Goal: Task Accomplishment & Management: Manage account settings

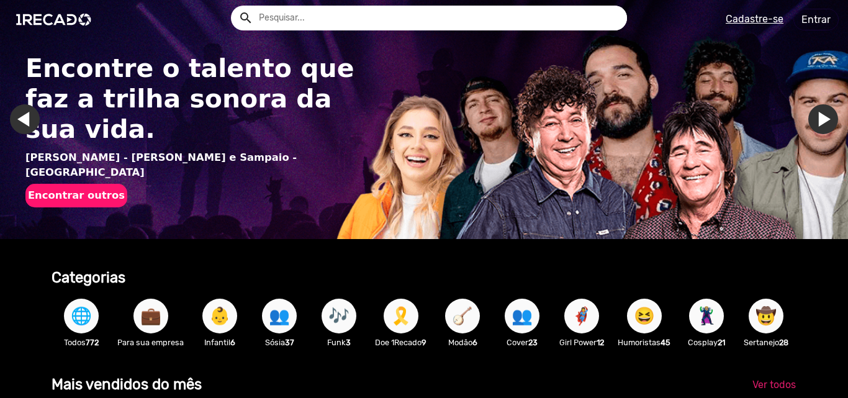
click at [811, 24] on link "Entrar" at bounding box center [815, 20] width 45 height 22
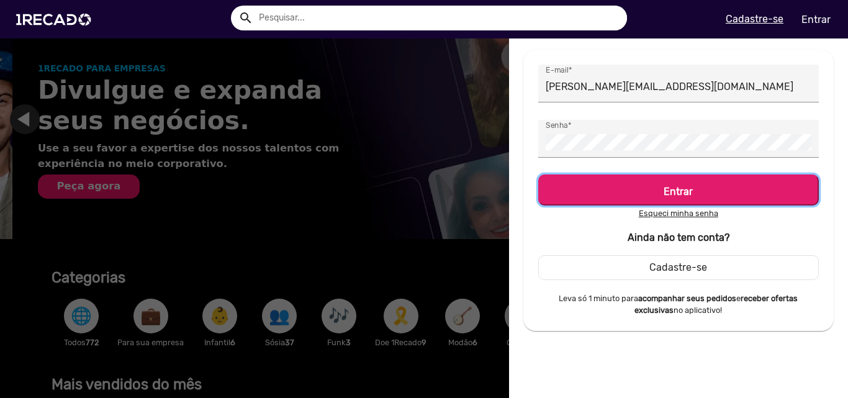
scroll to position [0, 839]
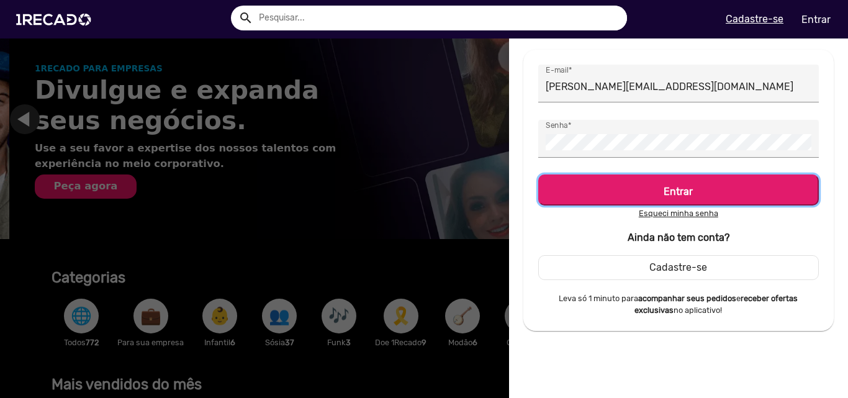
click at [597, 196] on h5 "Entrar" at bounding box center [678, 189] width 258 height 17
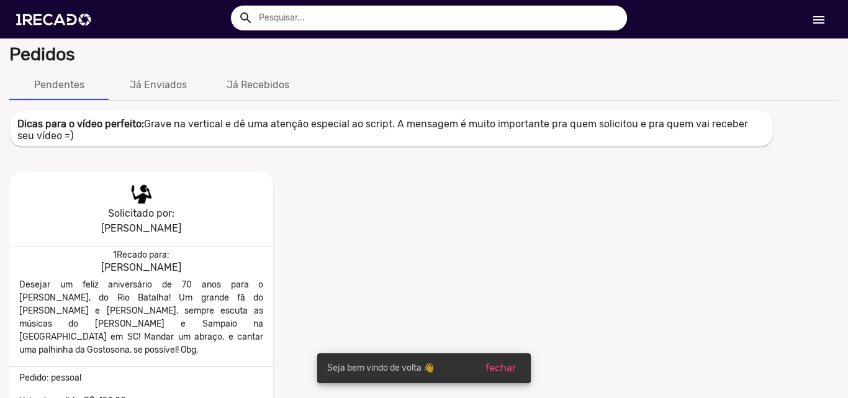
scroll to position [124, 0]
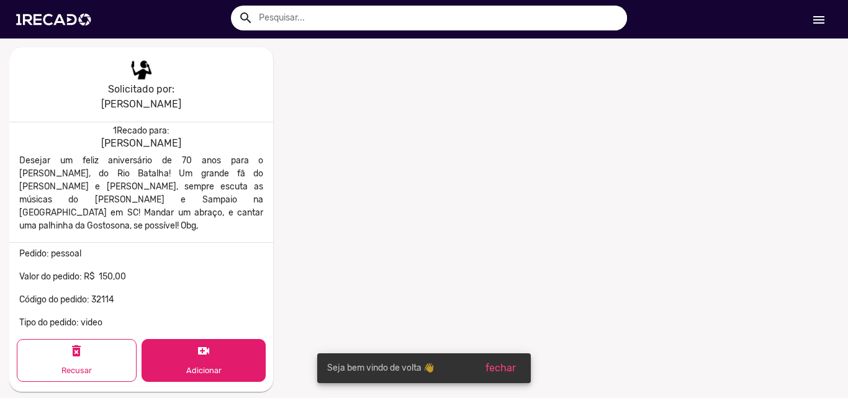
click at [206, 343] on mat-icon "video_call" at bounding box center [203, 350] width 15 height 15
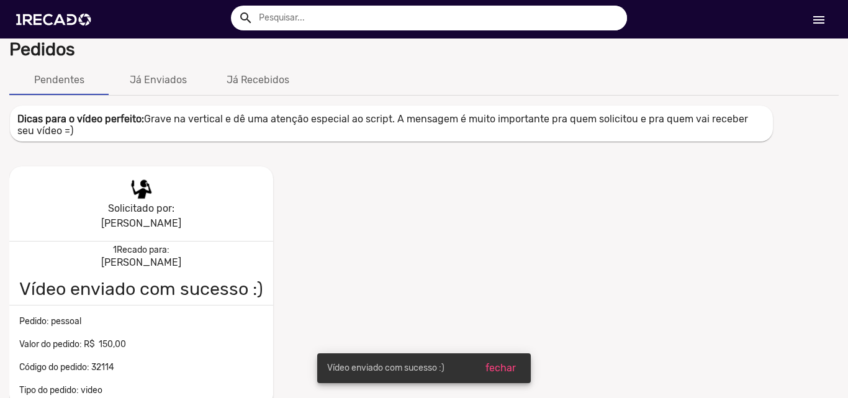
scroll to position [0, 0]
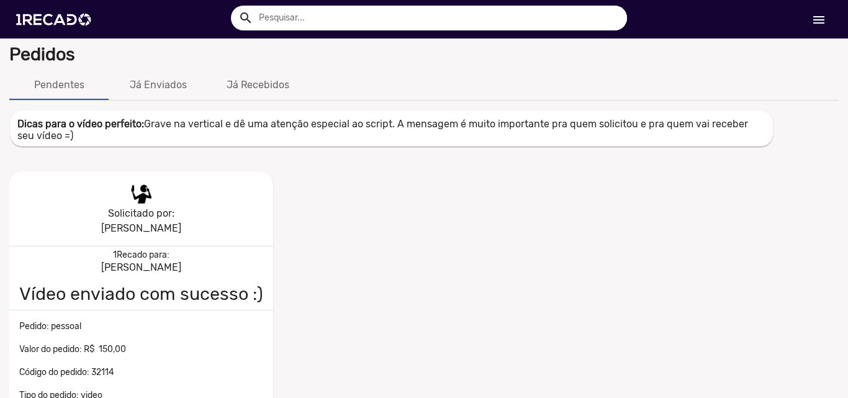
click at [817, 16] on mat-icon "menu" at bounding box center [818, 19] width 15 height 15
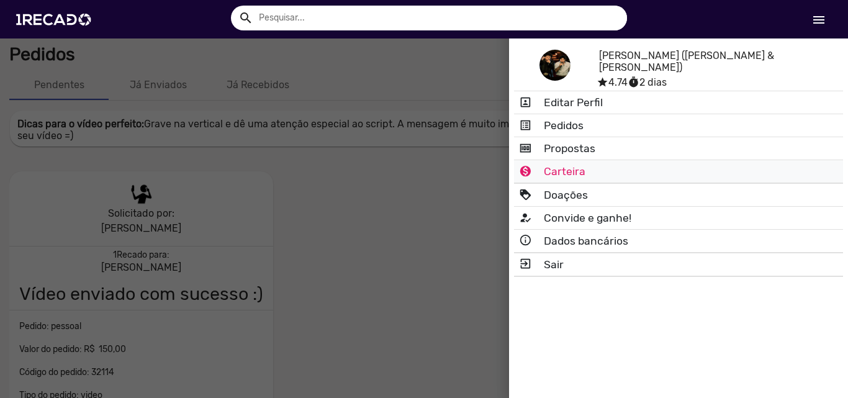
click at [534, 166] on mat-icon "monetization_on_outlined" at bounding box center [526, 171] width 15 height 15
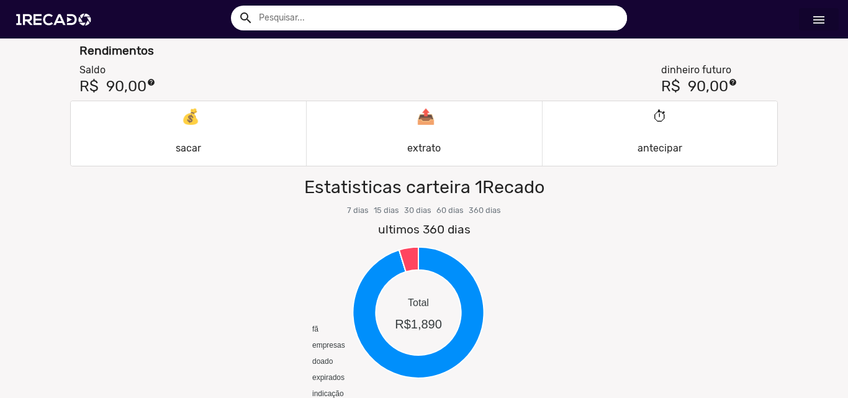
click at [667, 129] on p "⏱ antecipar" at bounding box center [660, 134] width 45 height 60
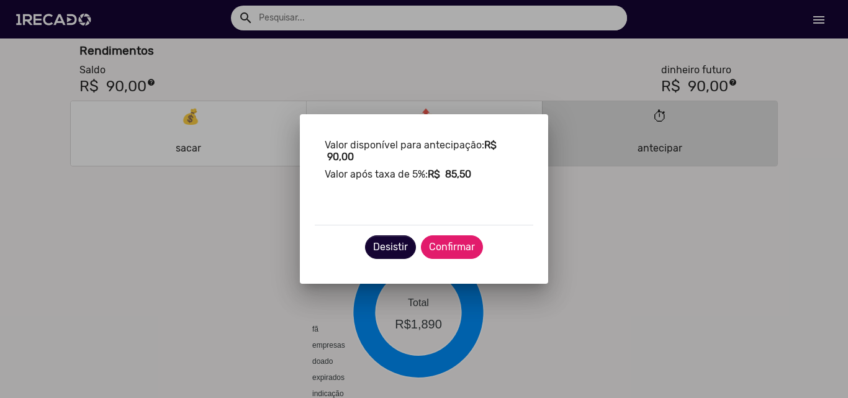
click at [461, 238] on button "Confirmar" at bounding box center [452, 247] width 62 height 24
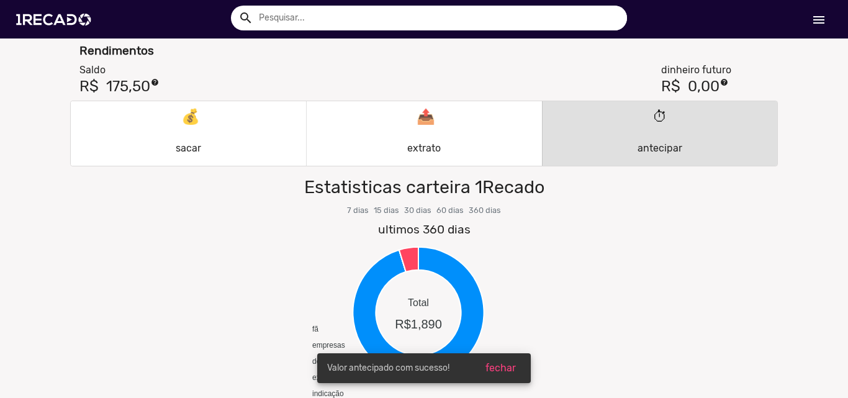
click at [207, 138] on button "💰 sacar" at bounding box center [188, 134] width 230 height 60
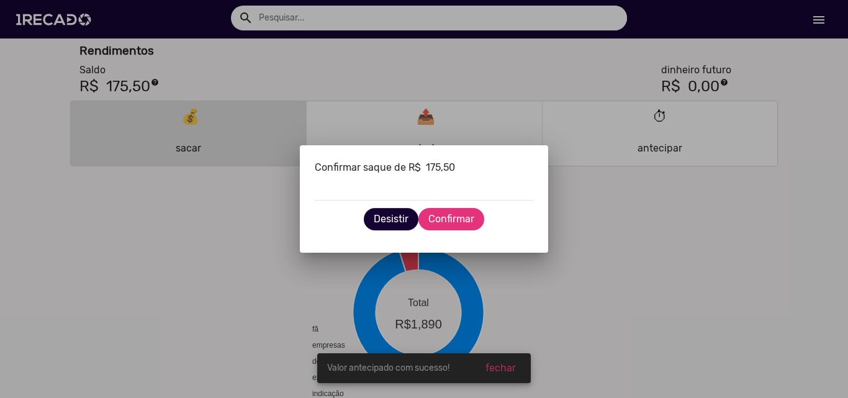
click at [458, 219] on span "Confirmar" at bounding box center [451, 219] width 46 height 12
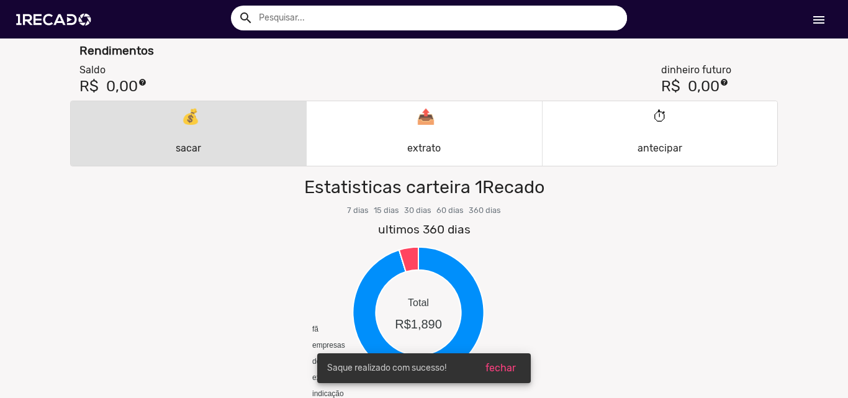
scroll to position [293, 0]
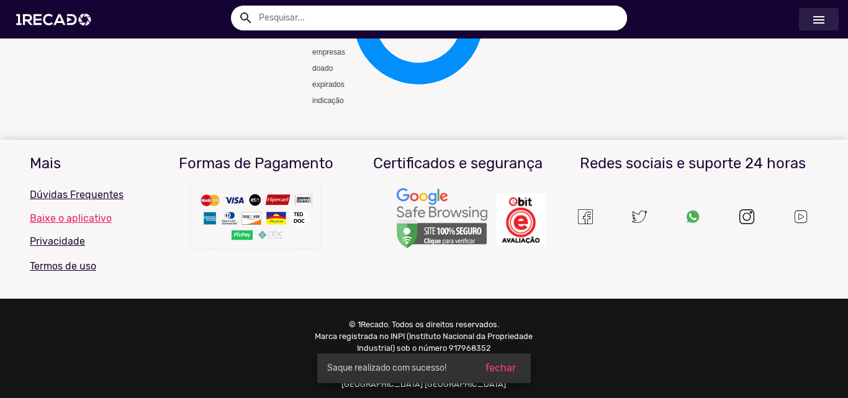
click at [815, 24] on mat-icon "menu" at bounding box center [818, 19] width 15 height 15
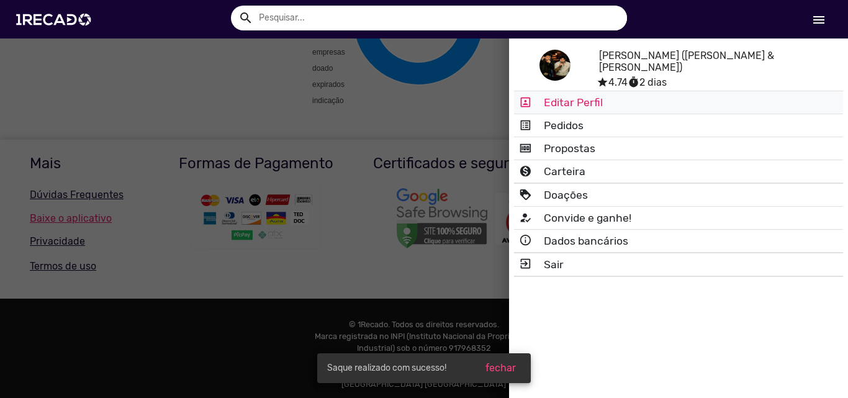
click at [618, 107] on link "portrait Editar Perfil" at bounding box center [678, 102] width 329 height 22
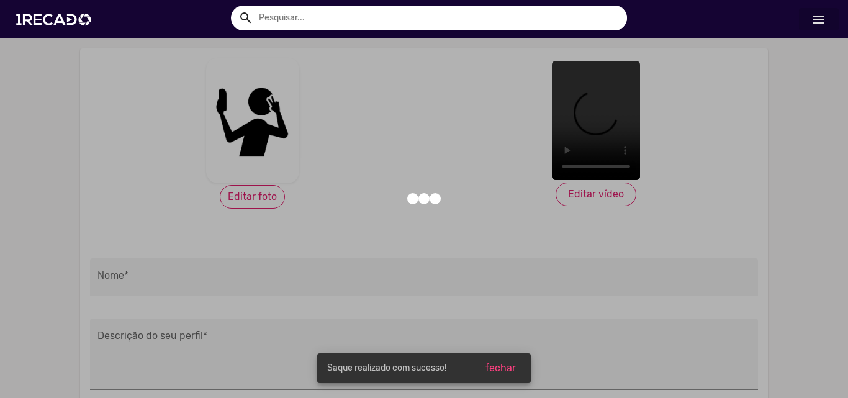
type input "[PERSON_NAME] ([PERSON_NAME] & [PERSON_NAME])"
type textarea "Com 40 anos de carreira, a dupla mais querida do Brasil se mantém no mercado gr…"
type input "Dupla Sertaneja"
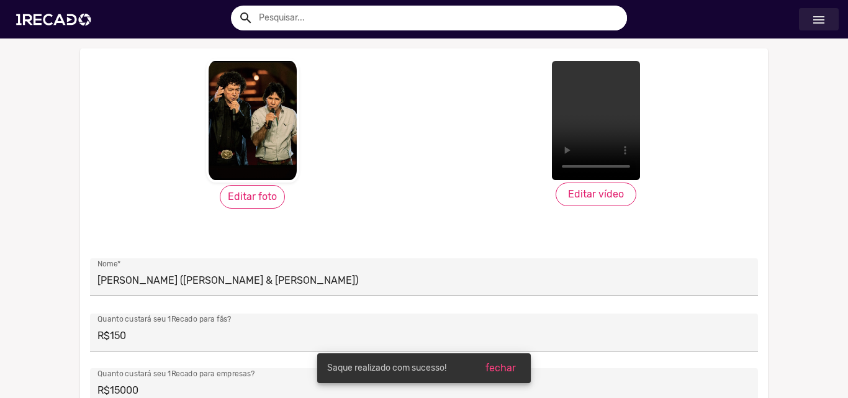
click at [825, 24] on mat-icon "menu" at bounding box center [818, 19] width 15 height 15
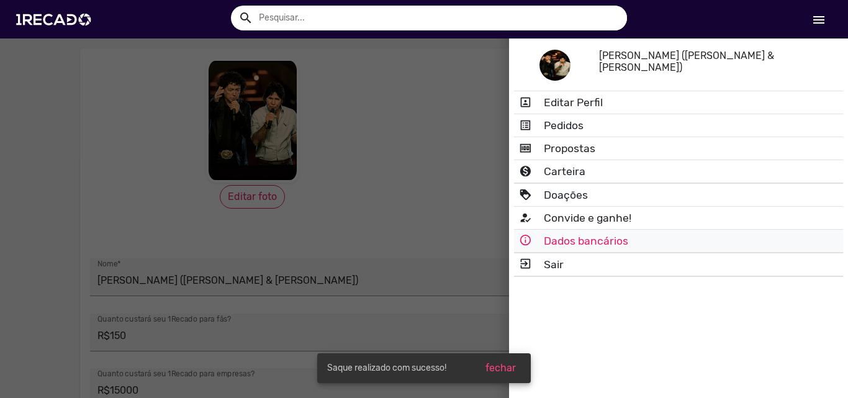
click at [611, 236] on link "info_outline Dados bancários" at bounding box center [678, 241] width 329 height 22
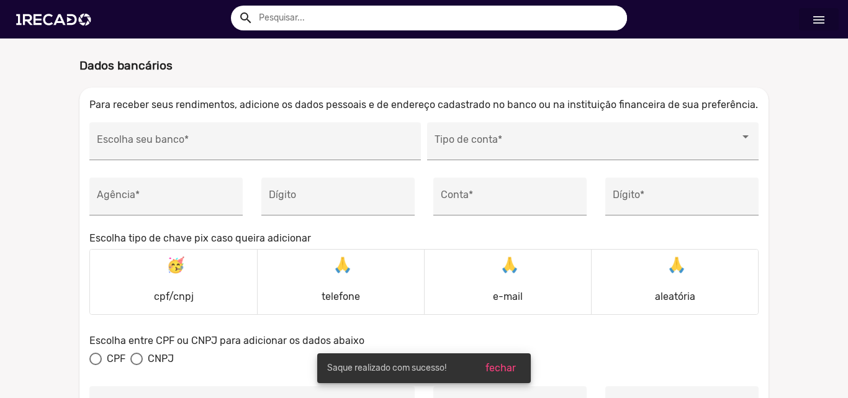
type input "237 - Banco Bradesco S.A."
type input "0941"
type input "58176"
type input "3"
type input "[PERSON_NAME]"
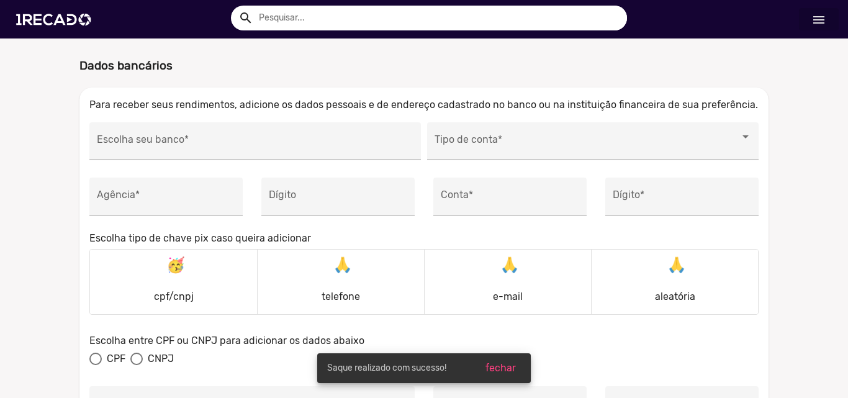
type input "068.604.769-90"
type input "[DATE]"
type input "86010-160"
type input "Rua [PERSON_NAME]"
type input "441"
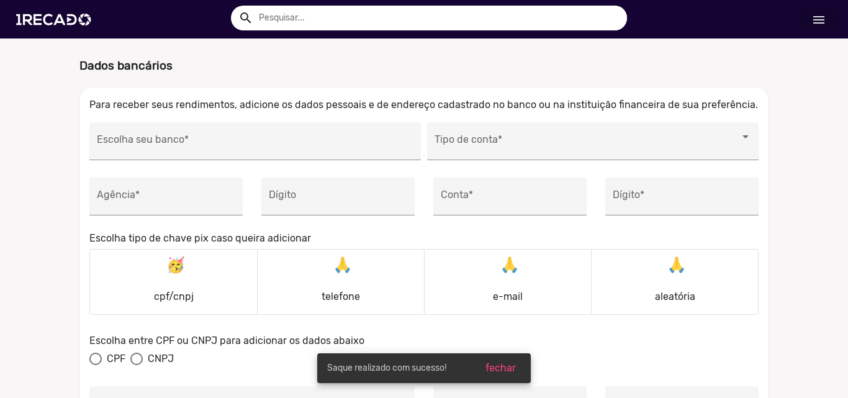
type input "7º andar - sala 73"
type input "Londrina"
type input "PR"
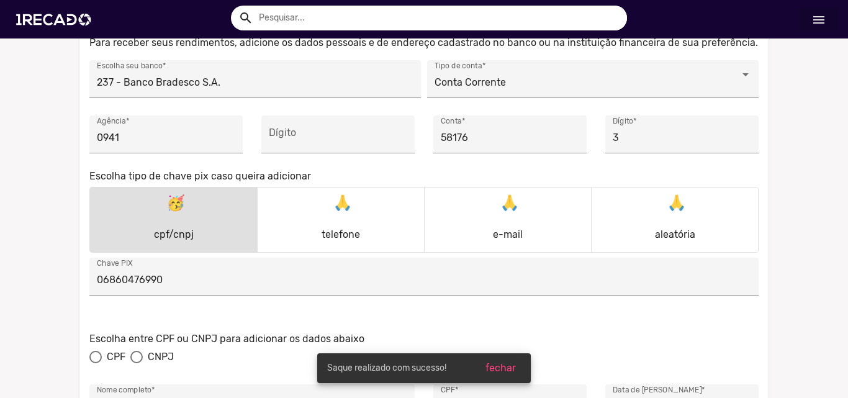
scroll to position [310, 0]
